Goal: Transaction & Acquisition: Book appointment/travel/reservation

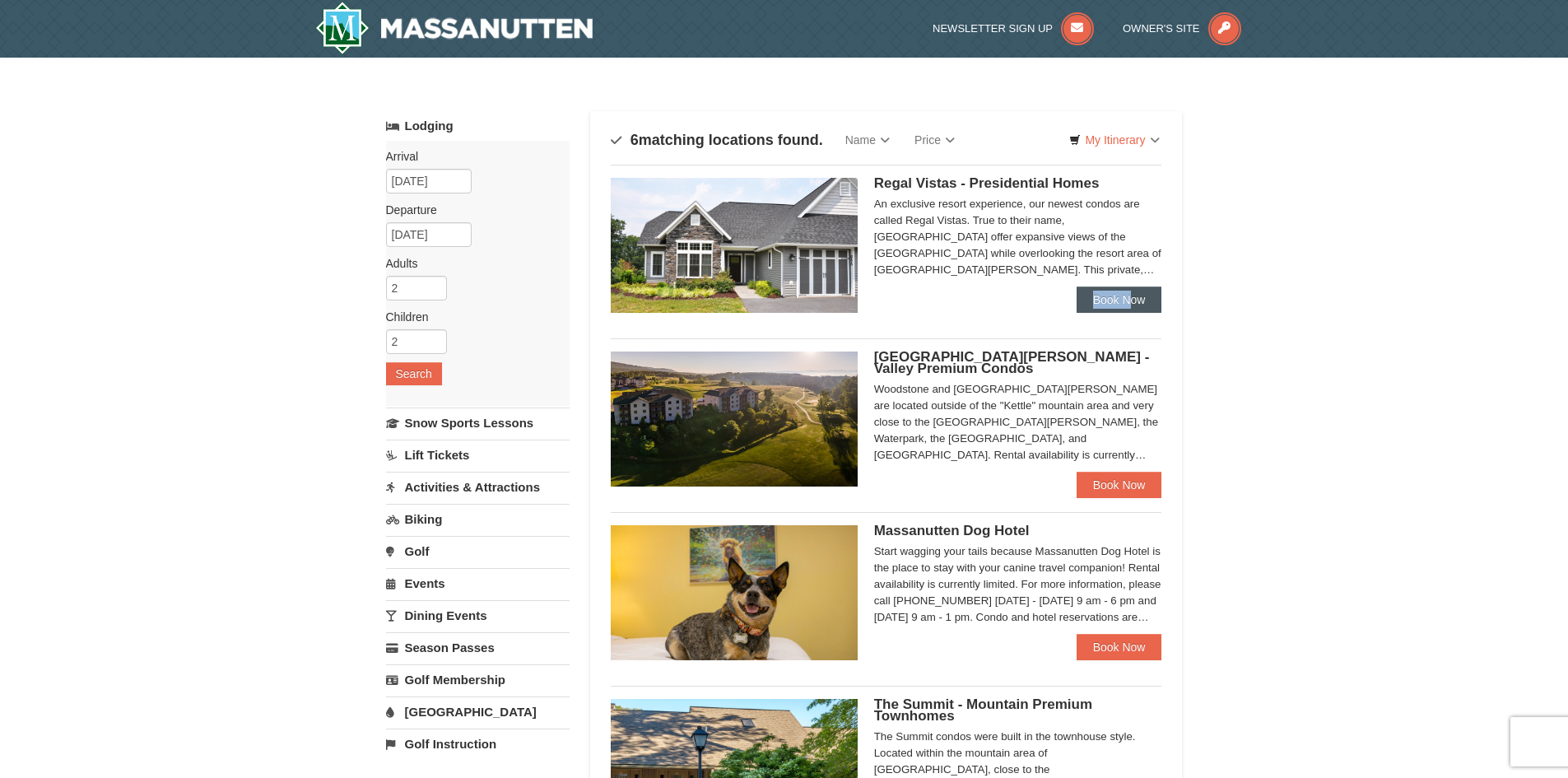
click at [1130, 286] on div "Regal Vistas - Presidential Homes Regal Vistas Two Bedroom Presidential Home wi…" at bounding box center [886, 239] width 552 height 149
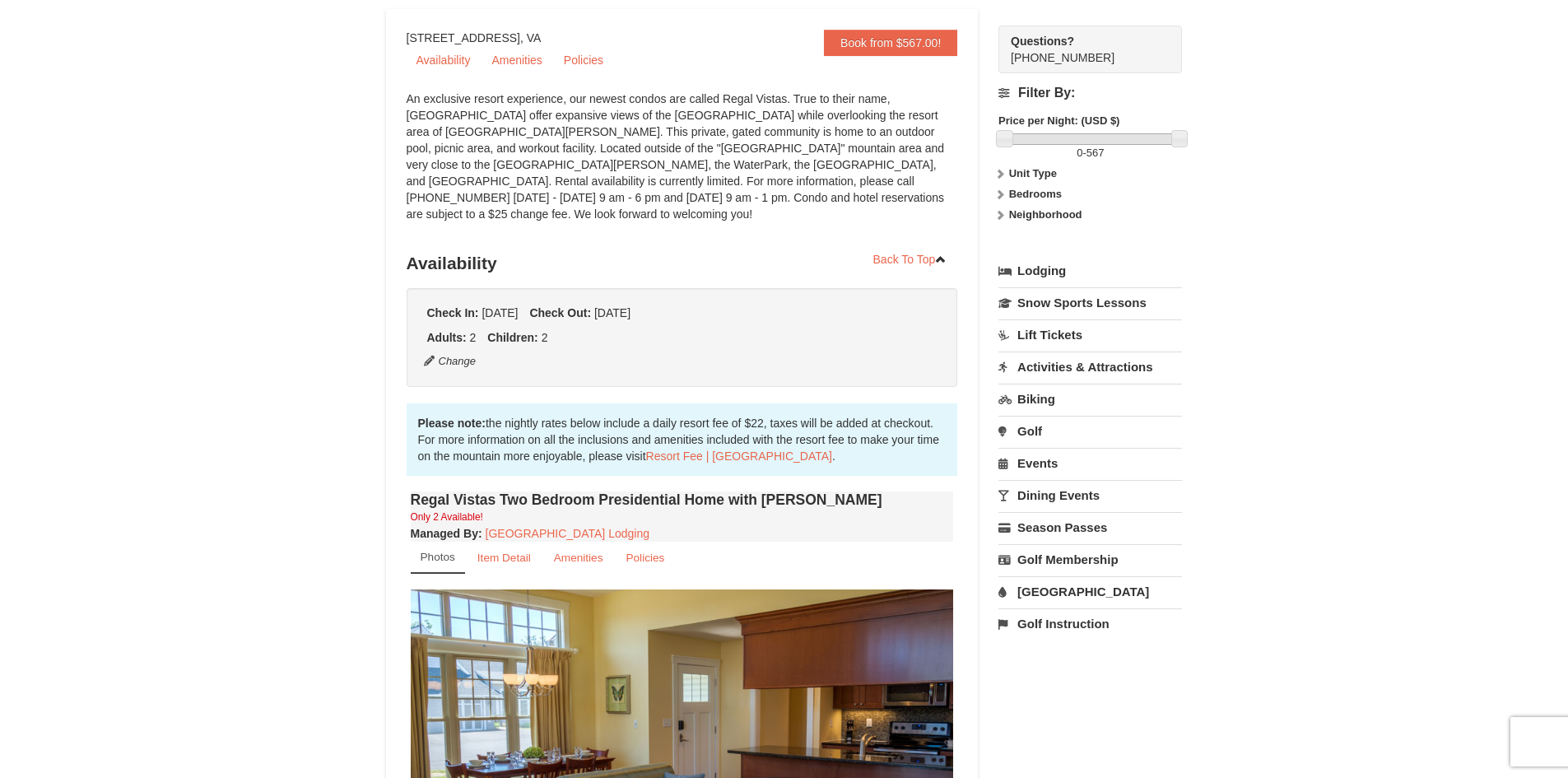
scroll to position [412, 0]
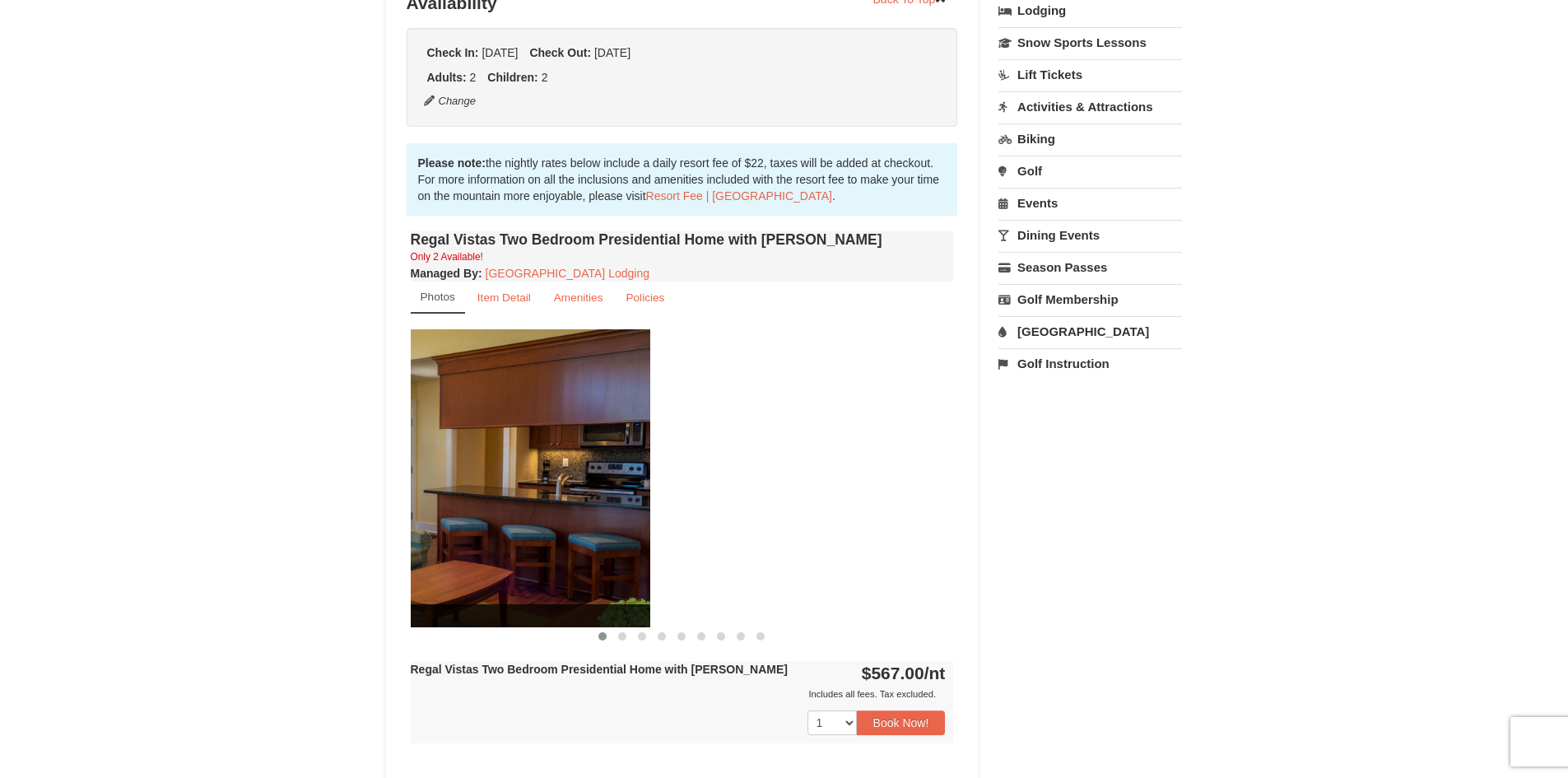
drag, startPoint x: 874, startPoint y: 524, endPoint x: 509, endPoint y: 426, distance: 377.9
click at [510, 427] on img at bounding box center [378, 478] width 543 height 297
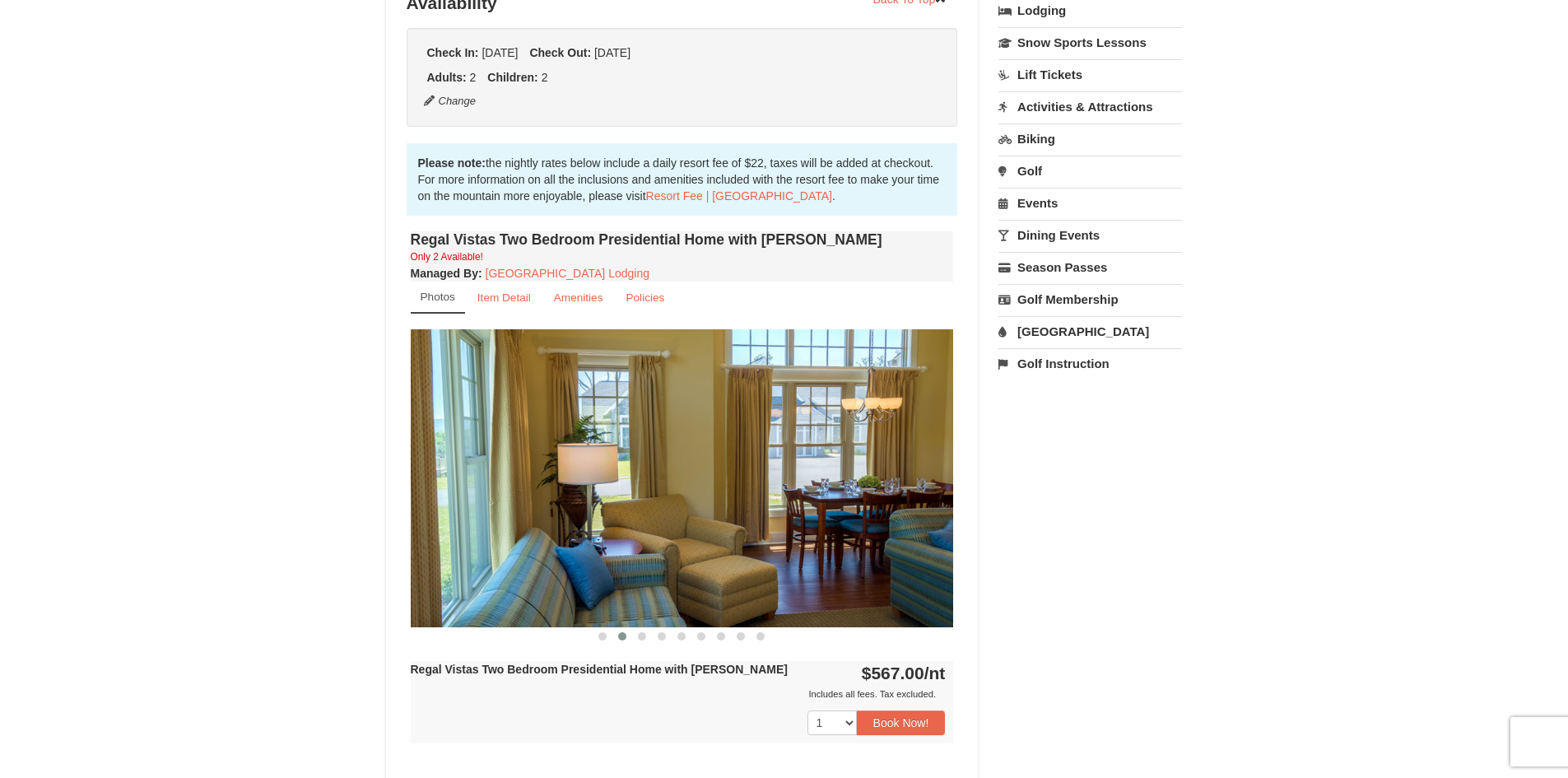
drag, startPoint x: 834, startPoint y: 462, endPoint x: 479, endPoint y: 452, distance: 355.1
click at [528, 452] on img at bounding box center [682, 478] width 543 height 297
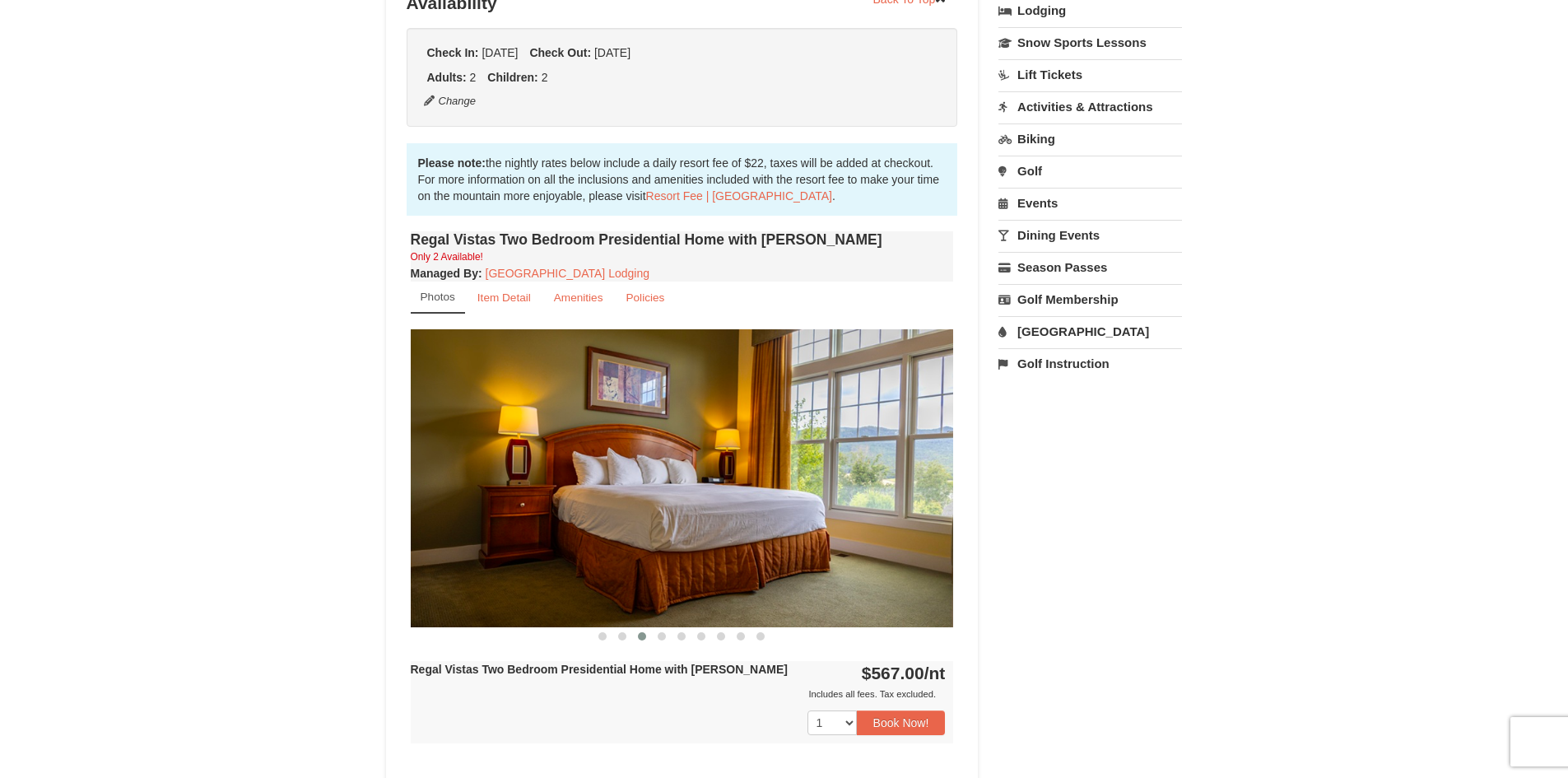
drag, startPoint x: 820, startPoint y: 468, endPoint x: 535, endPoint y: 437, distance: 286.7
click at [535, 437] on img at bounding box center [682, 478] width 543 height 297
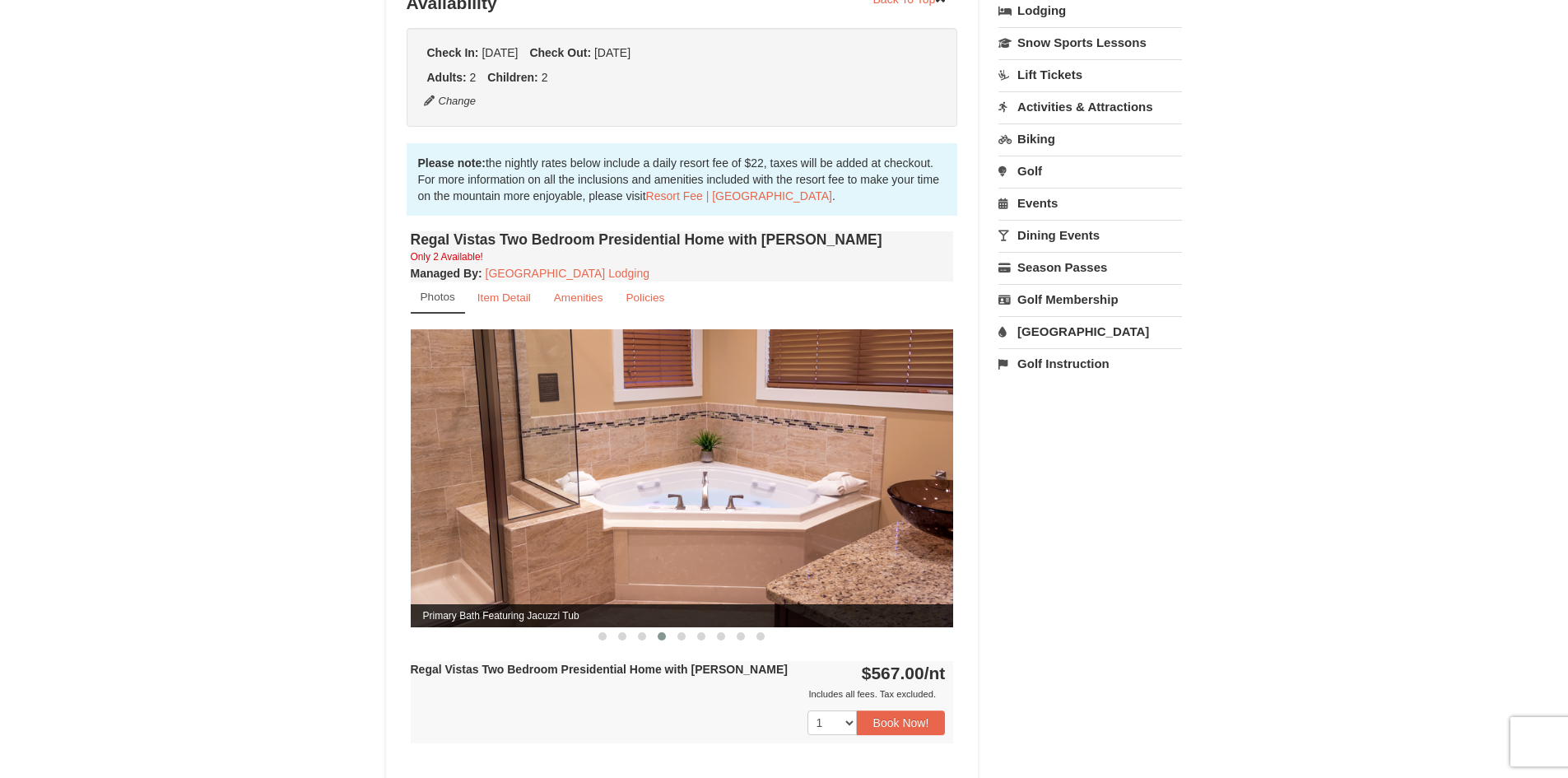
drag, startPoint x: 864, startPoint y: 460, endPoint x: 713, endPoint y: 431, distance: 153.8
click at [746, 440] on img at bounding box center [682, 478] width 543 height 297
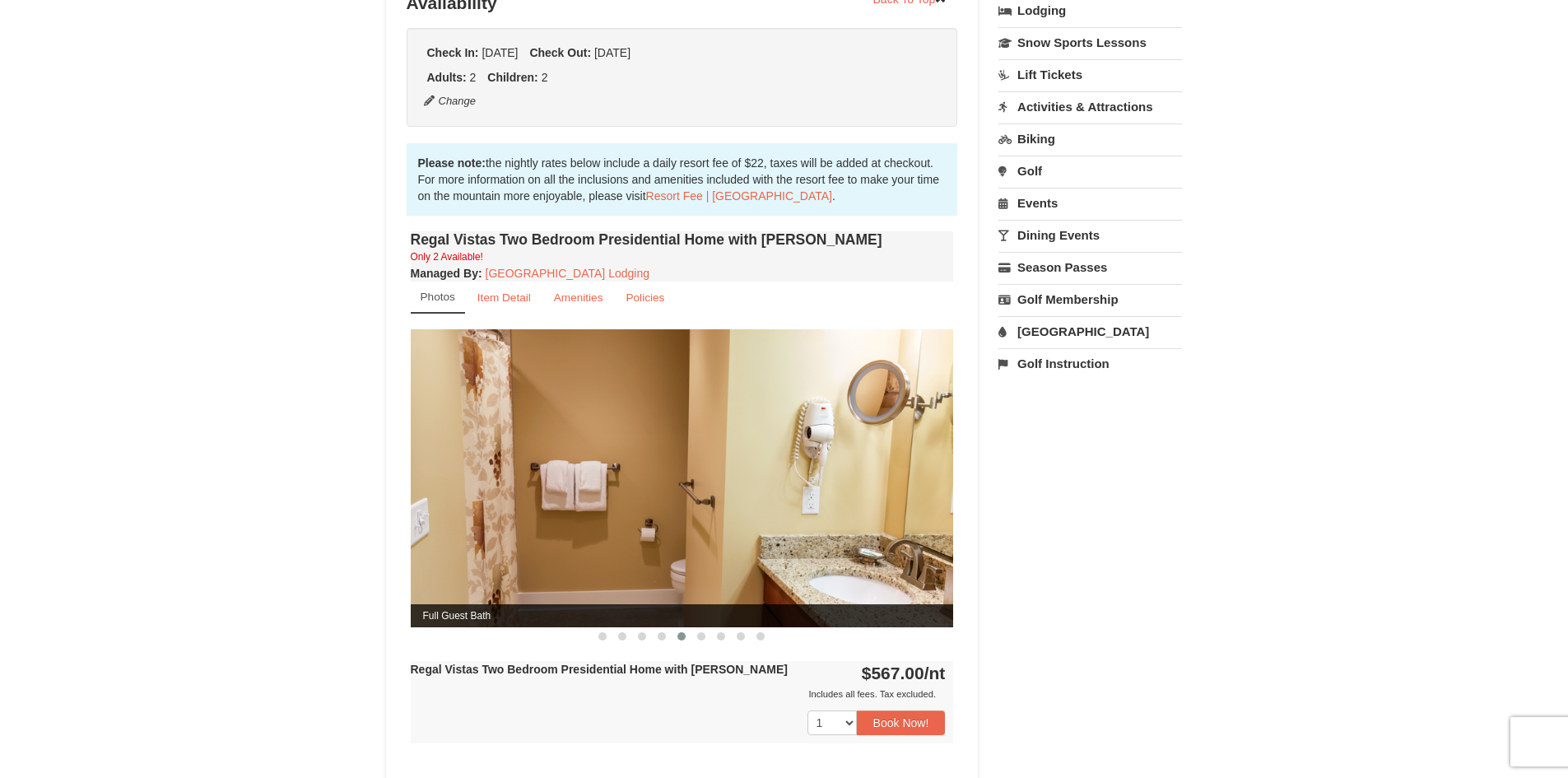
drag, startPoint x: 875, startPoint y: 453, endPoint x: 688, endPoint y: 399, distance: 194.6
click at [698, 402] on img at bounding box center [682, 478] width 543 height 297
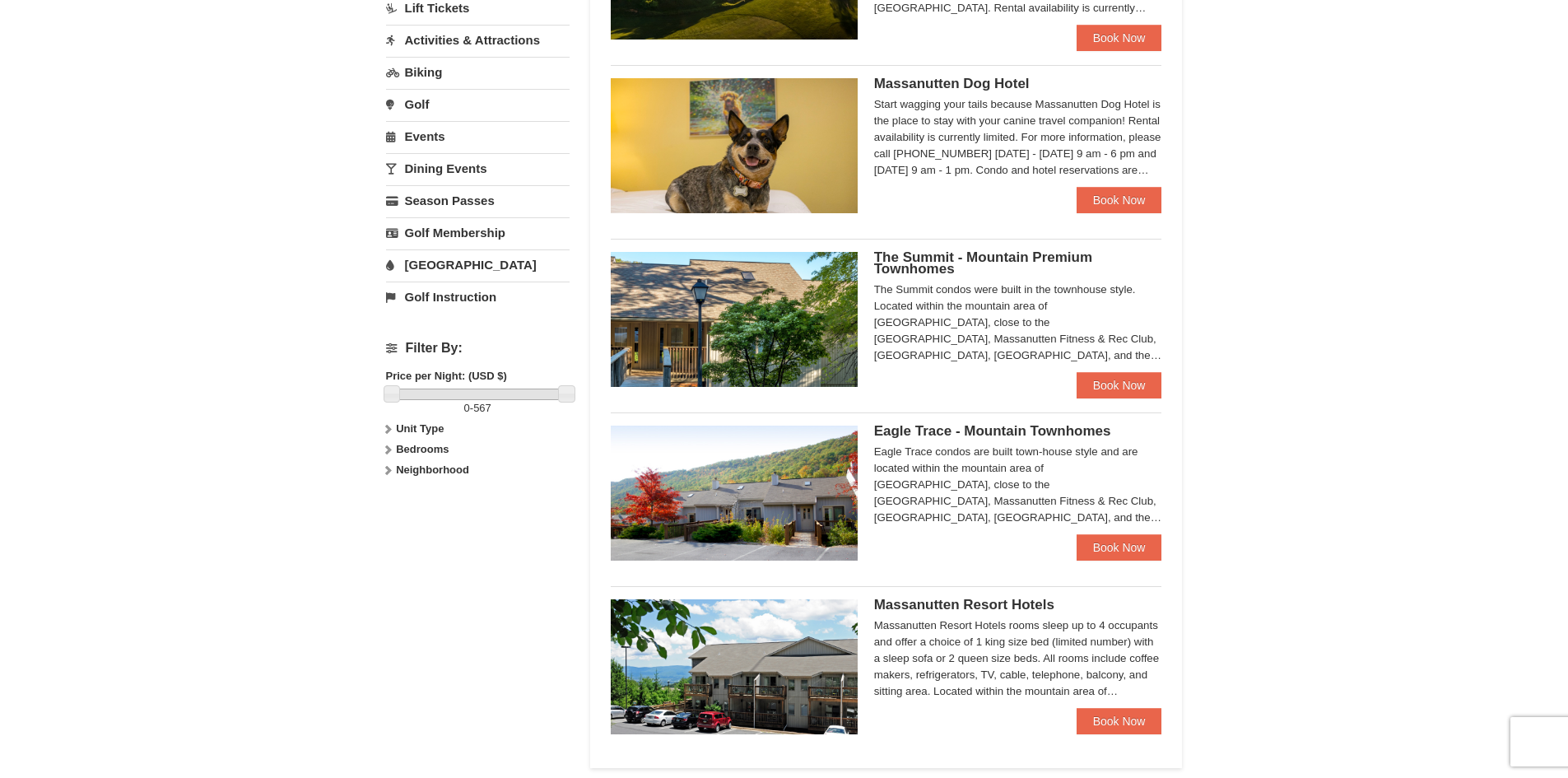
scroll to position [494, 0]
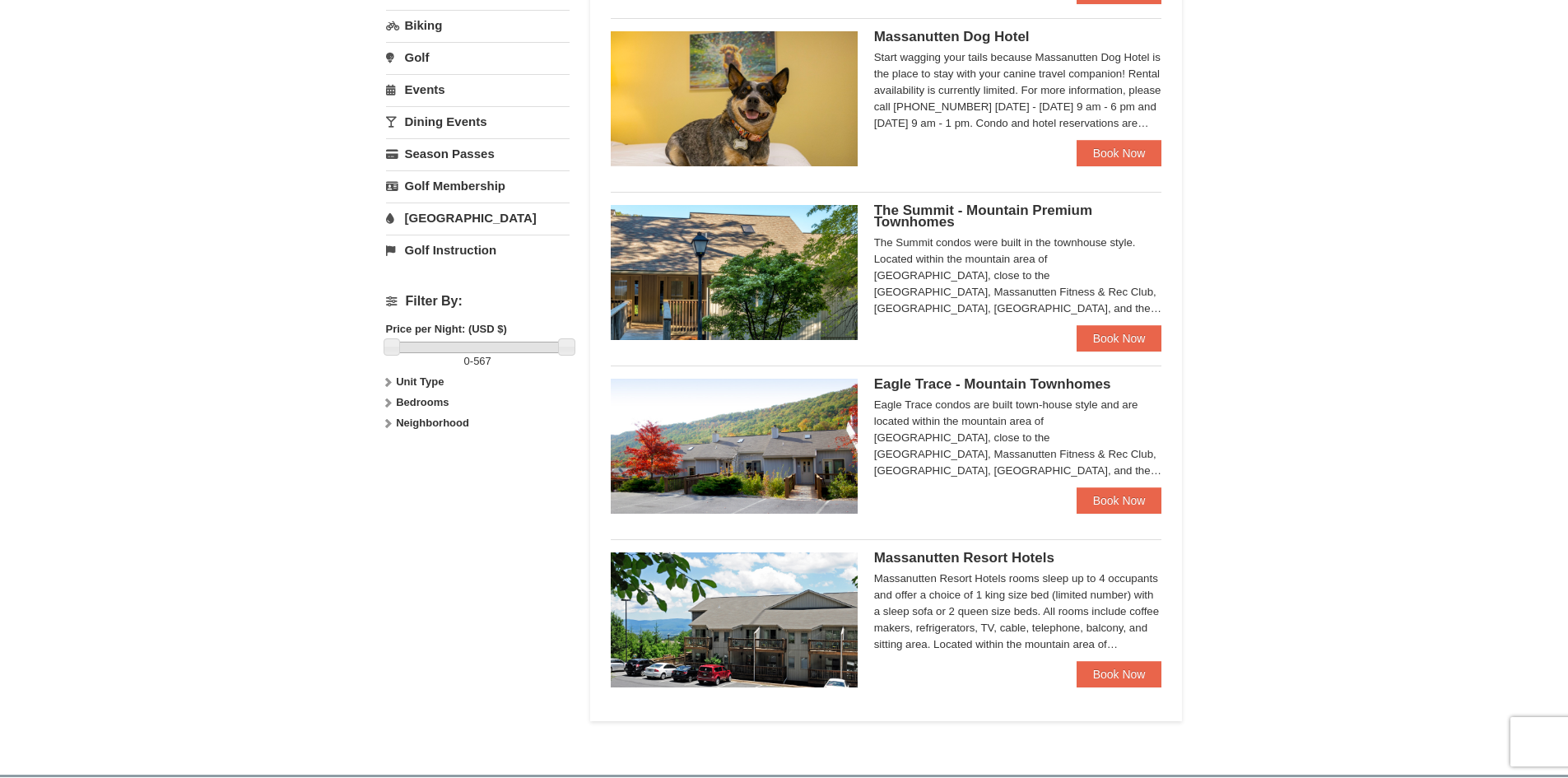
click at [1022, 219] on h5 "The Summit - Mountain Premium Townhomes" at bounding box center [1017, 217] width 288 height 23
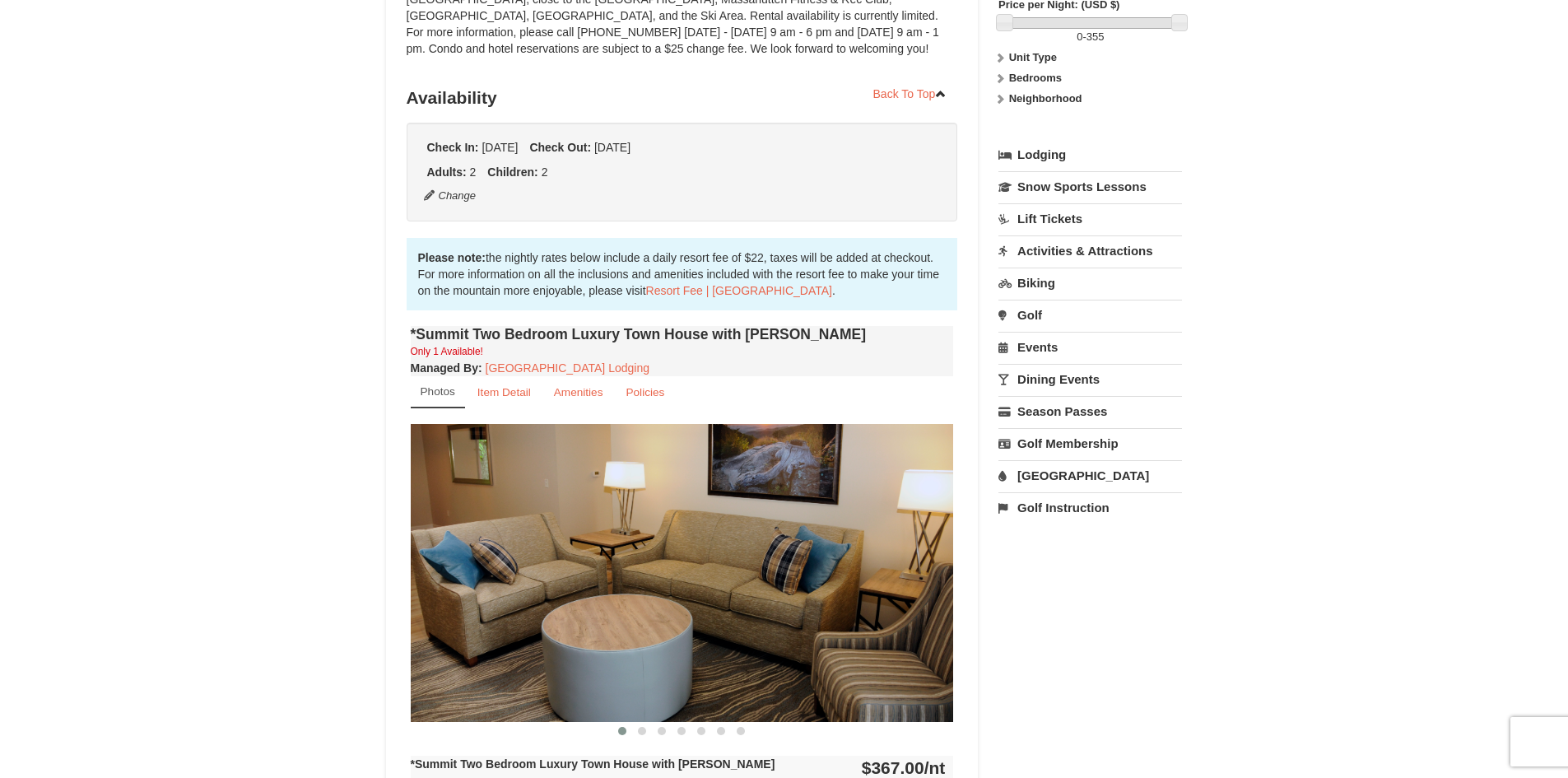
scroll to position [412, 0]
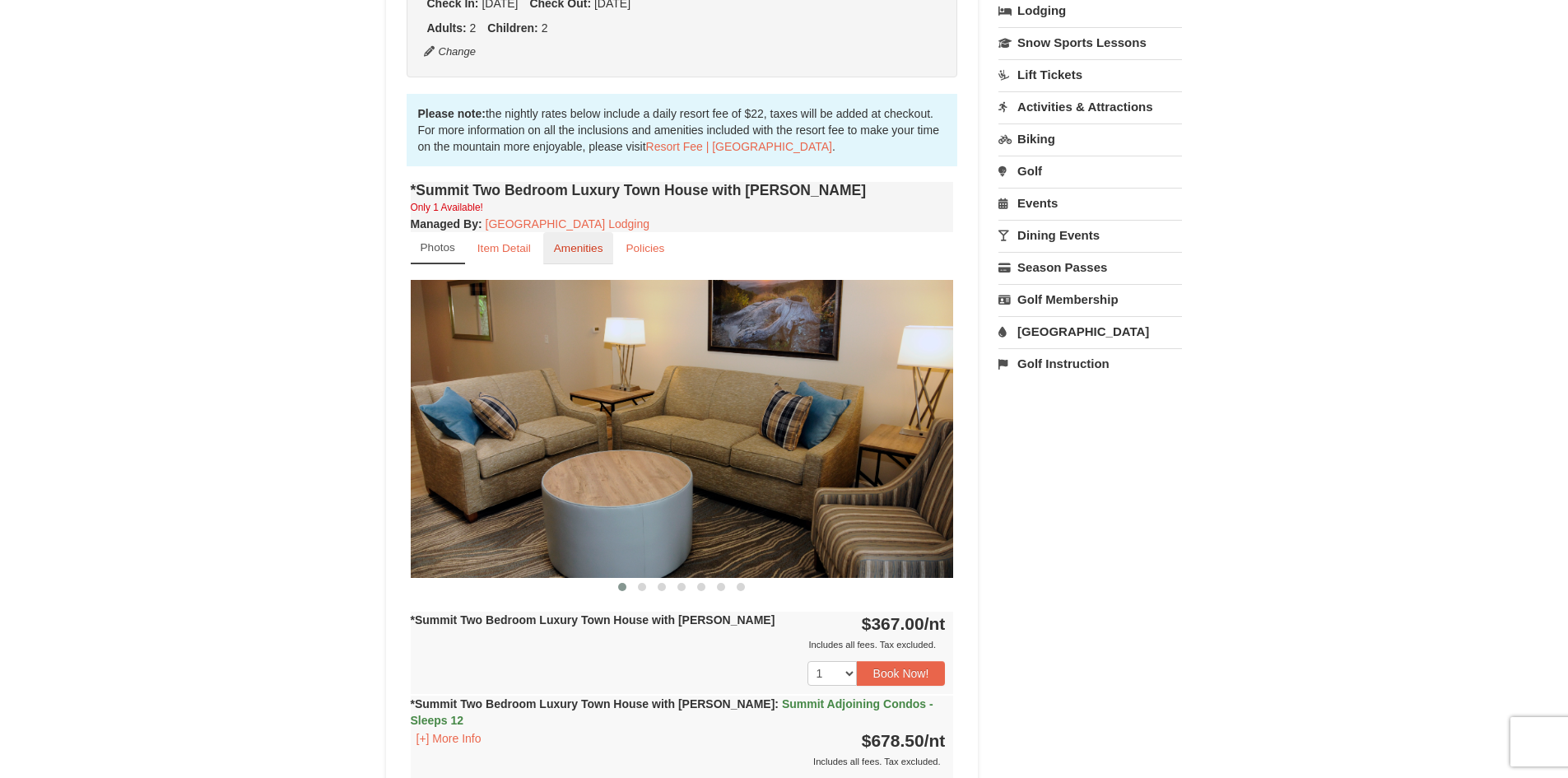
click at [577, 243] on small "Amenities" at bounding box center [578, 248] width 49 height 13
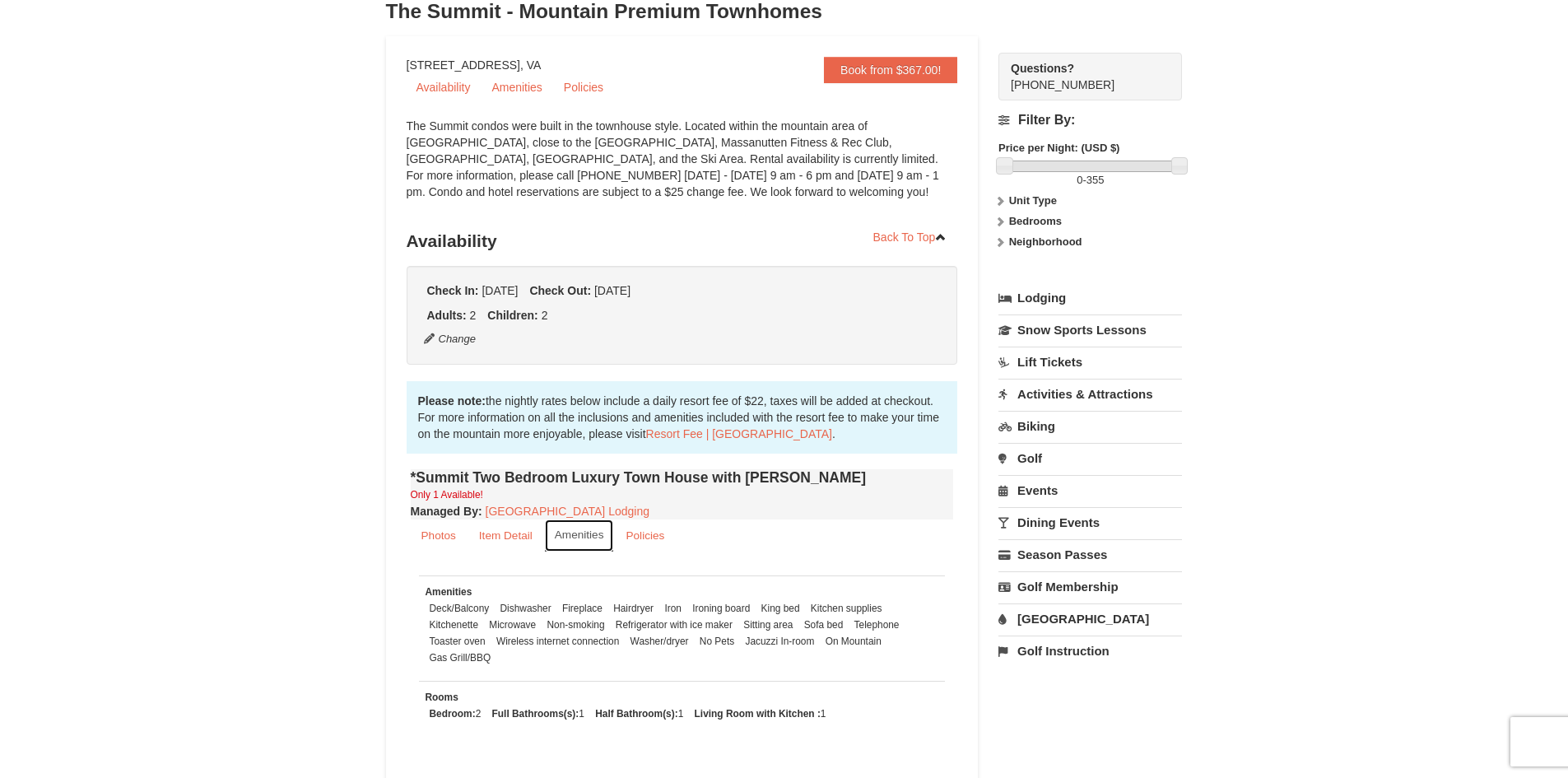
scroll to position [0, 0]
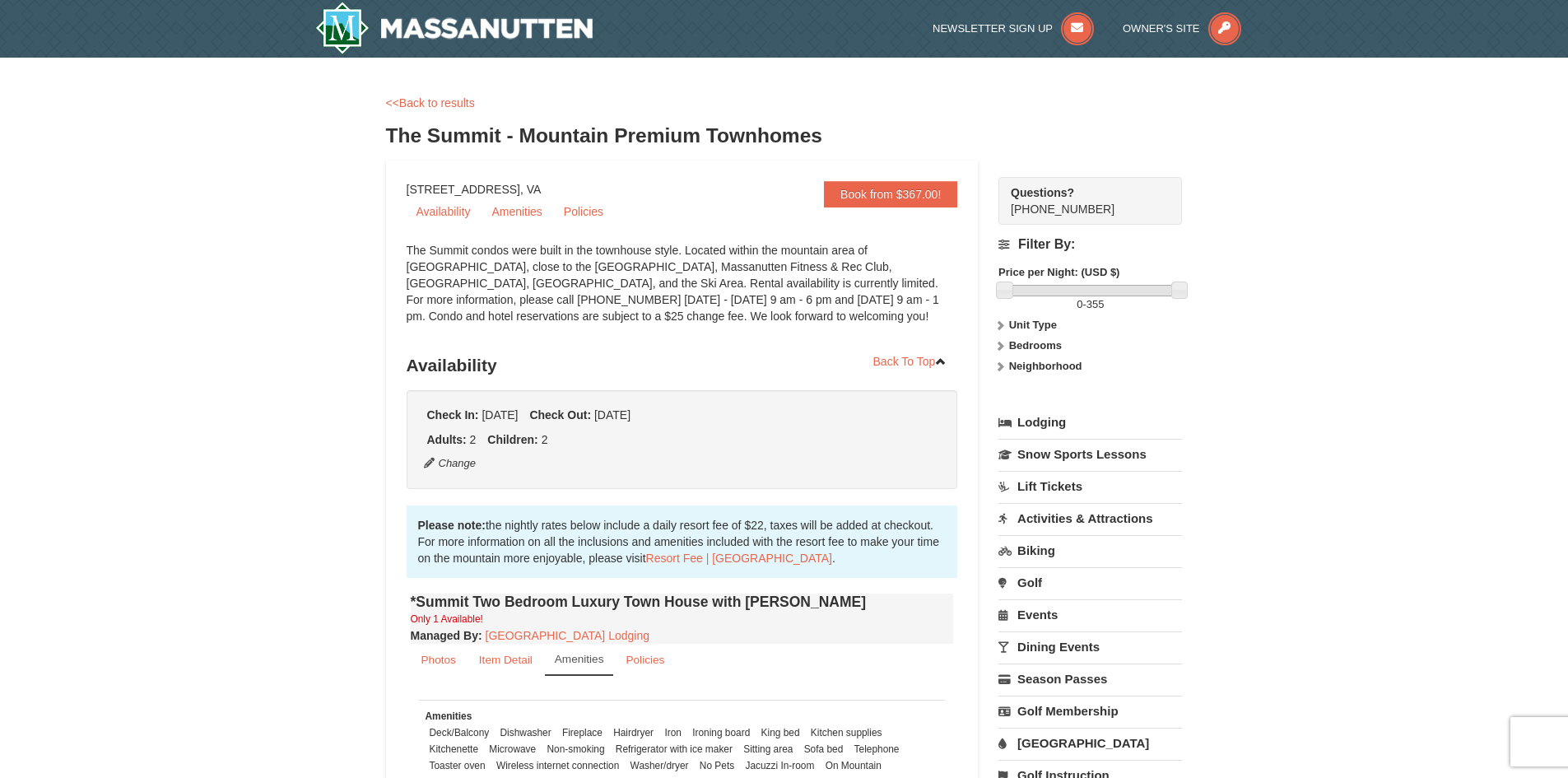
click at [456, 109] on div "<<Back to results" at bounding box center [784, 103] width 797 height 17
click at [457, 102] on link "<<Back to results" at bounding box center [431, 103] width 89 height 13
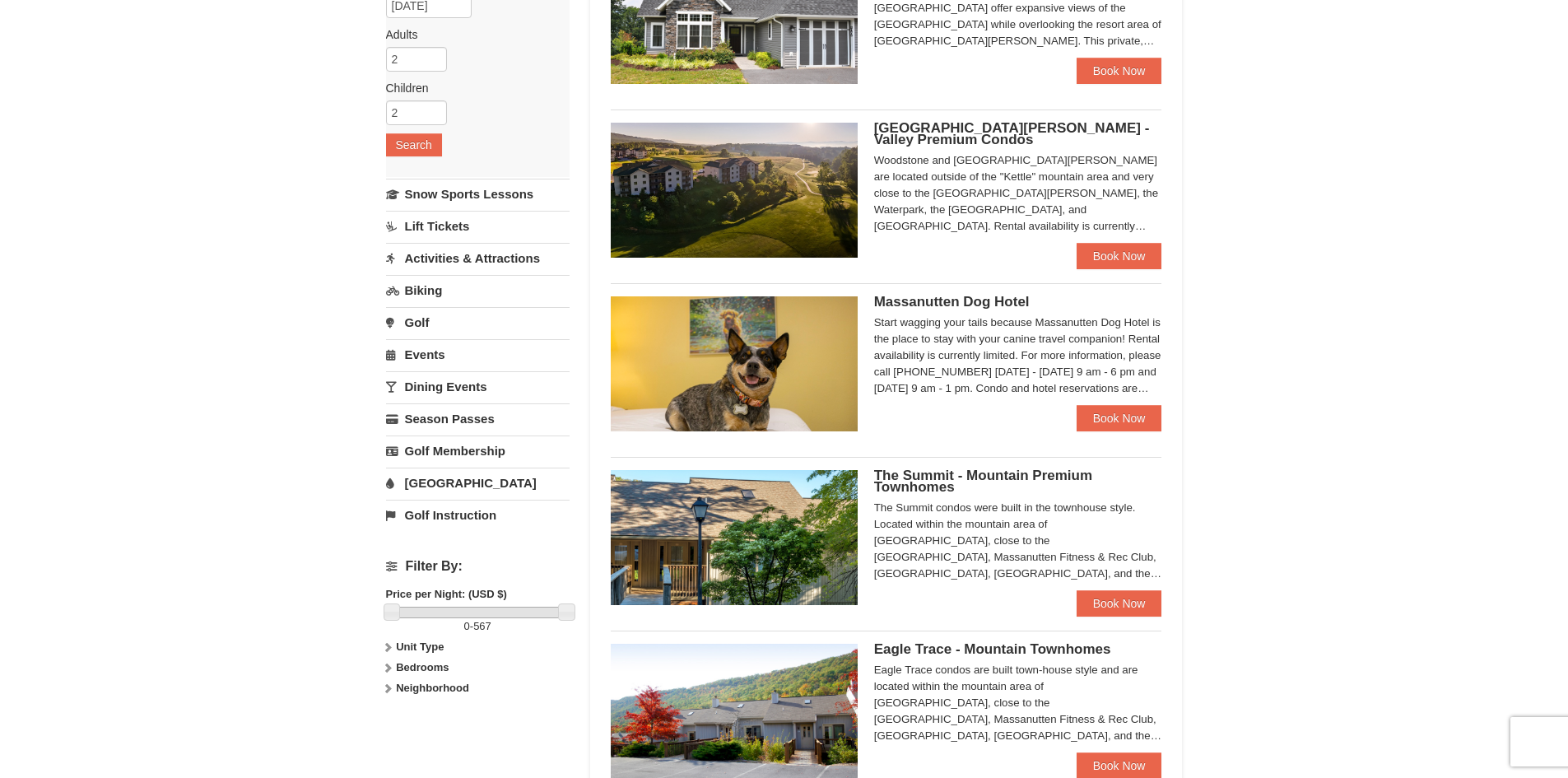
scroll to position [247, 0]
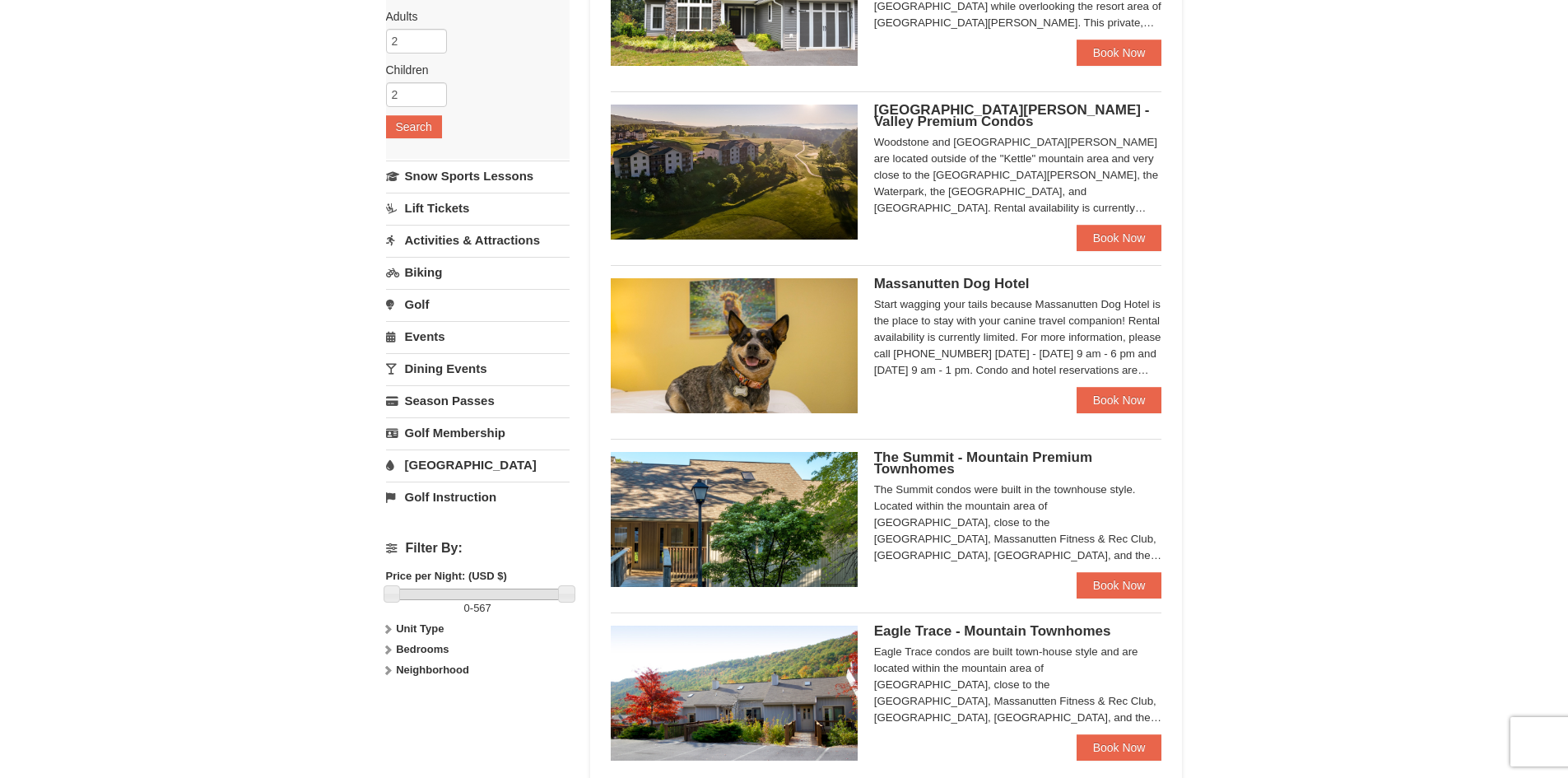
click at [388, 637] on label "Unit Type" at bounding box center [478, 629] width 184 height 17
click at [382, 632] on icon at bounding box center [388, 629] width 12 height 12
